Goal: Transaction & Acquisition: Purchase product/service

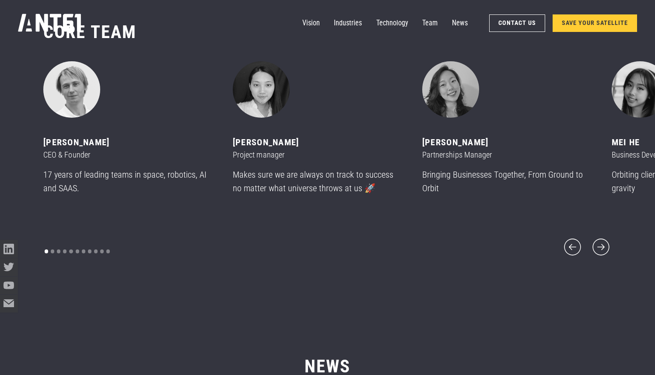
scroll to position [4539, 0]
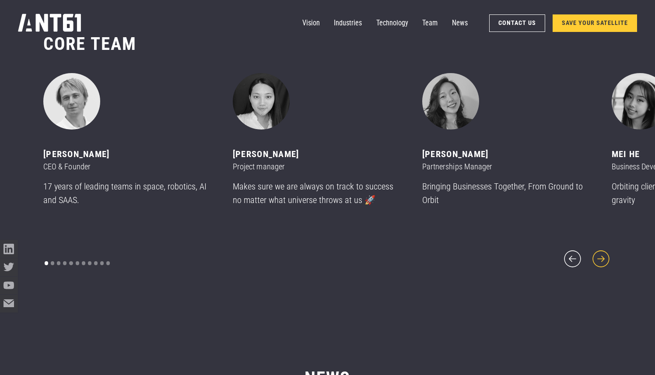
click at [602, 251] on icon "next slide" at bounding box center [601, 258] width 21 height 21
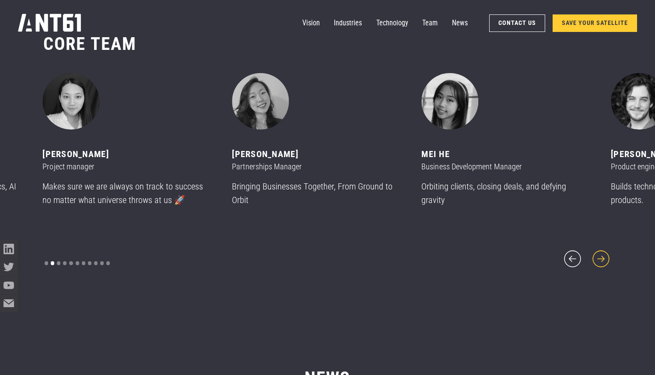
click at [602, 251] on icon "next slide" at bounding box center [601, 258] width 21 height 21
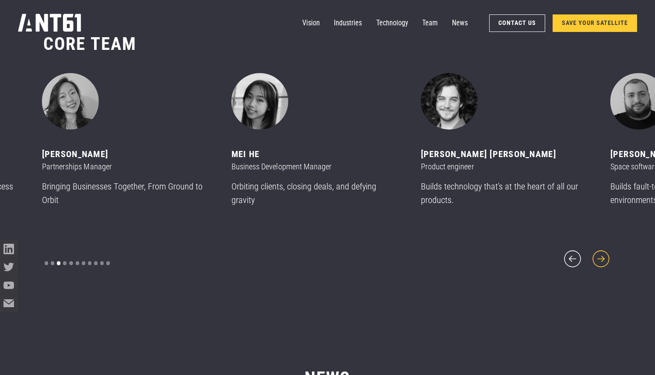
click at [602, 251] on icon "next slide" at bounding box center [601, 258] width 21 height 21
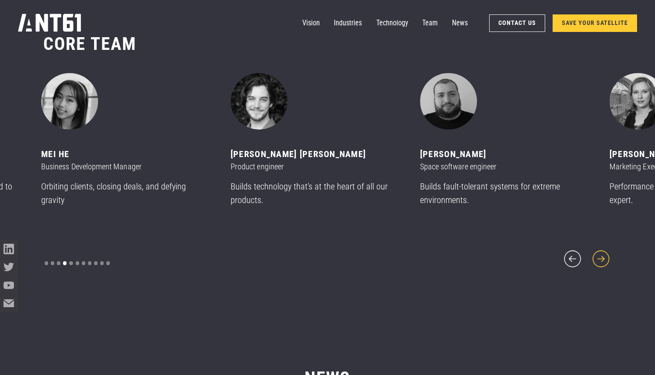
click at [602, 251] on icon "next slide" at bounding box center [601, 258] width 21 height 21
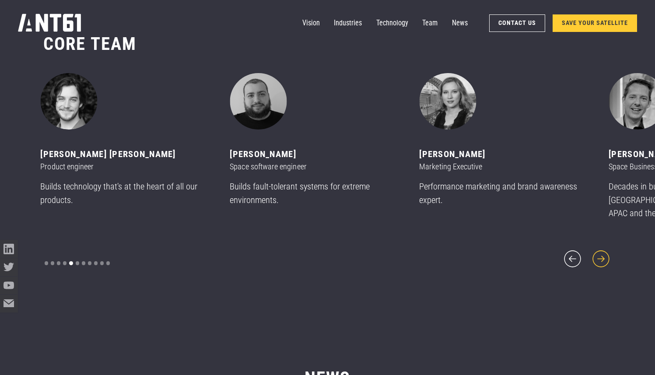
click at [602, 251] on icon "next slide" at bounding box center [601, 258] width 21 height 21
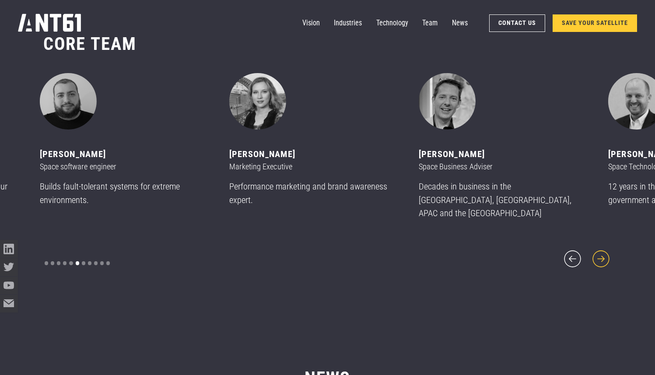
click at [602, 251] on icon "next slide" at bounding box center [601, 258] width 21 height 21
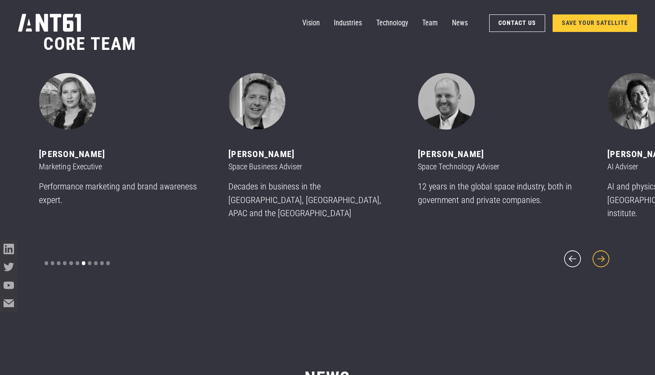
click at [602, 251] on icon "next slide" at bounding box center [601, 258] width 21 height 21
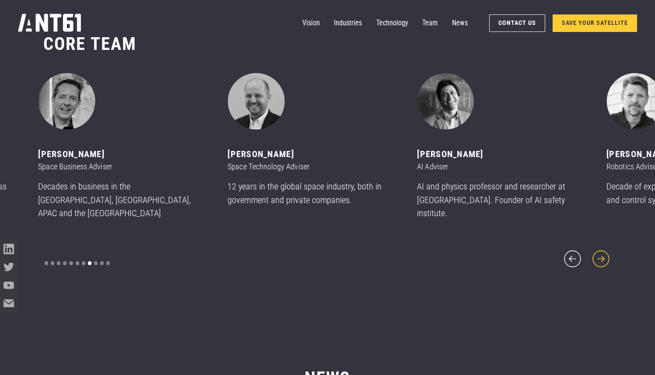
click at [601, 251] on icon "next slide" at bounding box center [601, 258] width 21 height 21
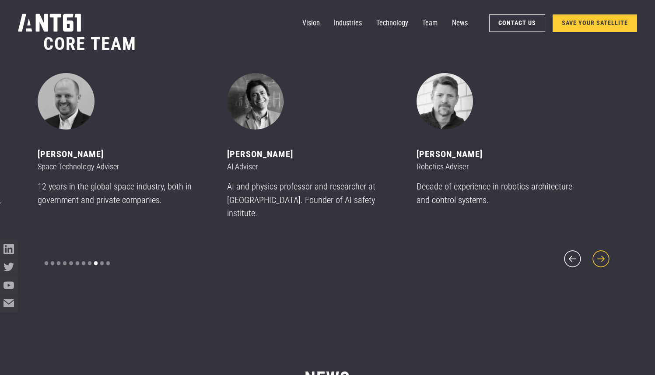
click at [601, 251] on icon "next slide" at bounding box center [601, 258] width 21 height 21
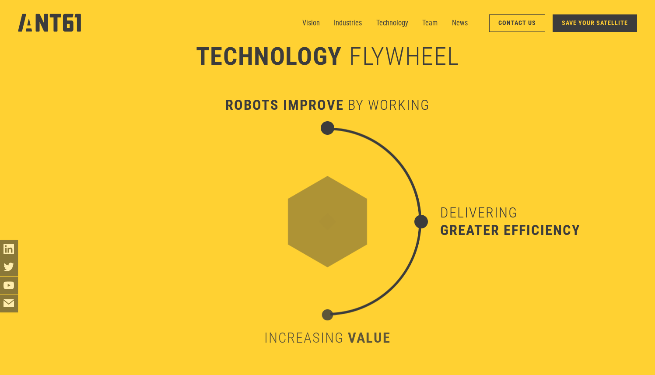
scroll to position [2899, 0]
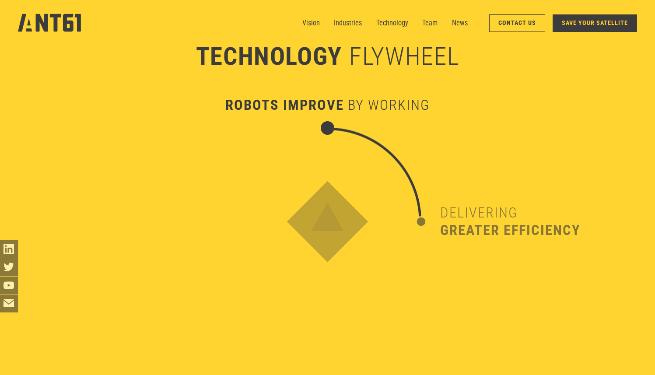
click at [568, 20] on link "SAVE YOUR SATELLITE" at bounding box center [595, 23] width 85 height 18
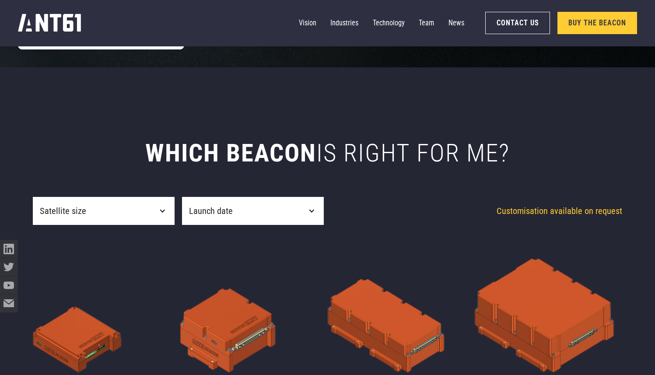
scroll to position [364, 0]
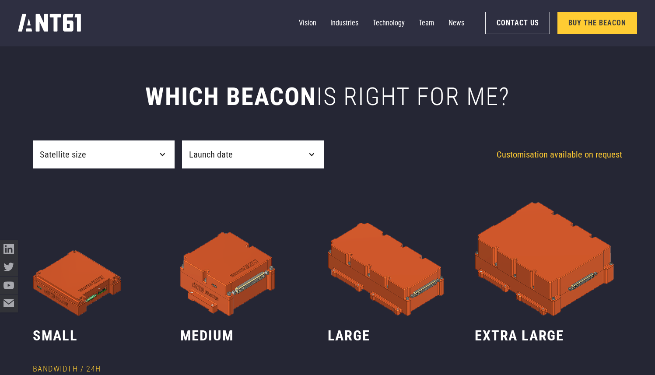
click at [296, 155] on div "Launch date" at bounding box center [253, 155] width 142 height 28
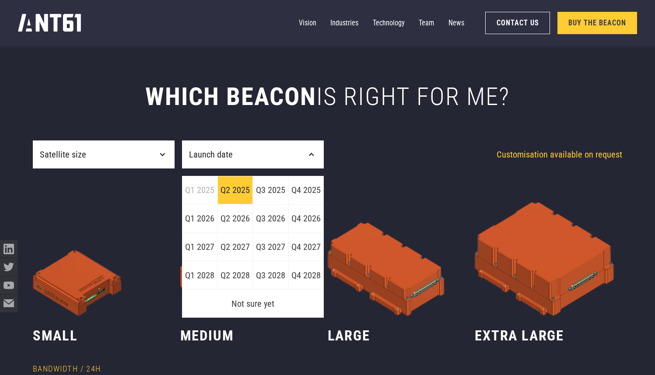
click at [240, 194] on link "Q2 2025" at bounding box center [235, 190] width 35 height 28
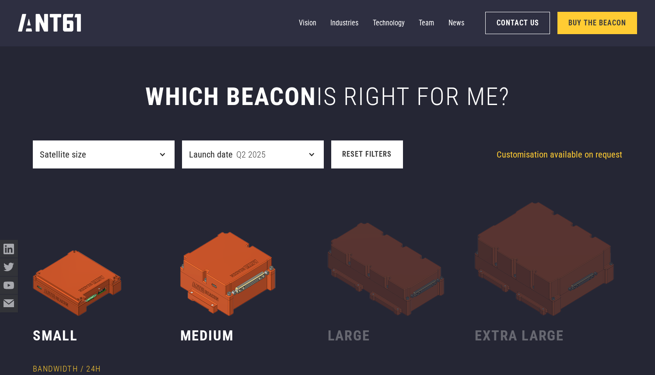
click at [381, 148] on link "Reset filters" at bounding box center [367, 155] width 72 height 28
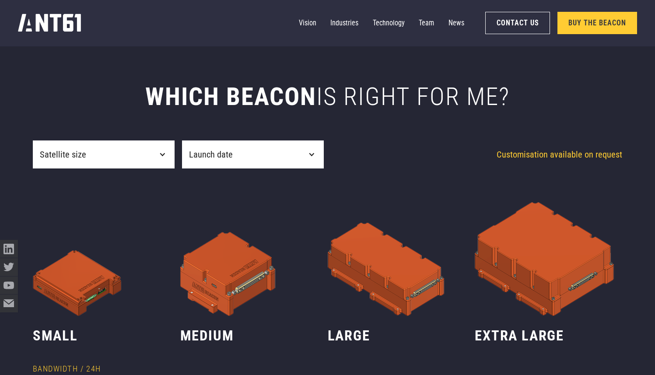
click at [296, 155] on div "Launch date" at bounding box center [253, 155] width 142 height 28
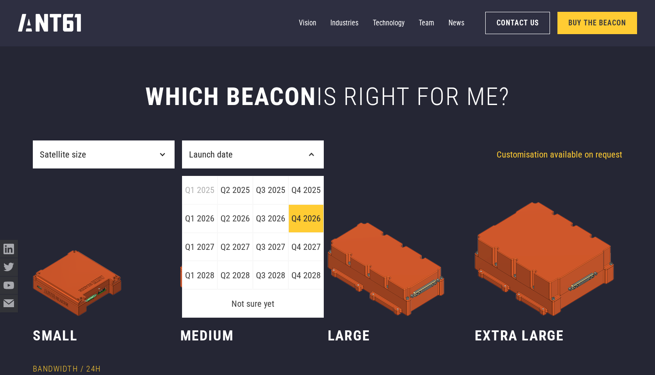
click at [289, 225] on link "Q4 2026" at bounding box center [306, 218] width 35 height 28
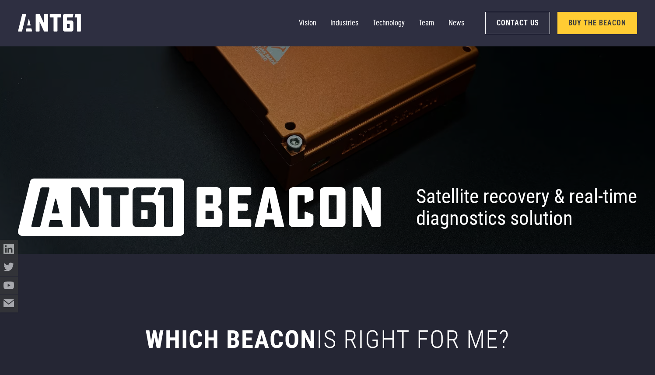
scroll to position [0, 0]
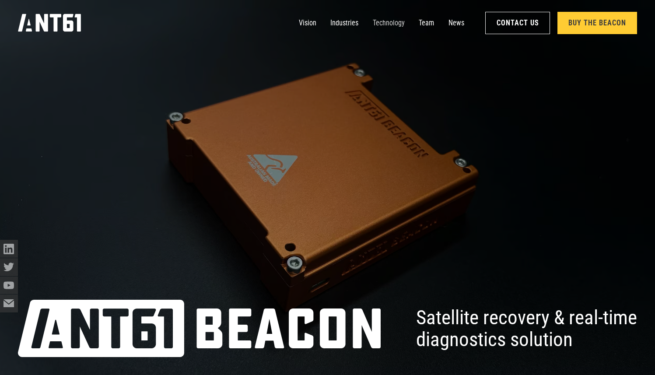
click at [388, 27] on link "Technology" at bounding box center [389, 23] width 32 height 18
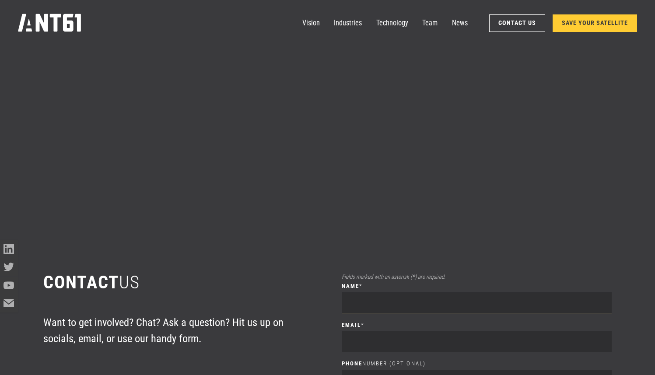
scroll to position [5233, 0]
